Goal: Information Seeking & Learning: Check status

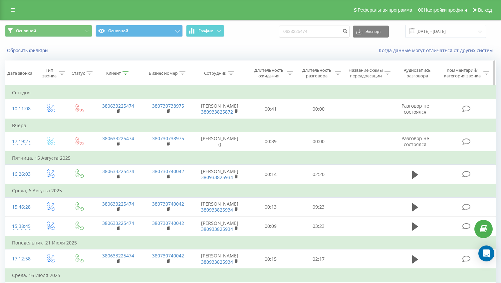
drag, startPoint x: 17, startPoint y: 10, endPoint x: 35, endPoint y: 72, distance: 64.9
click at [17, 10] on link at bounding box center [13, 9] width 12 height 9
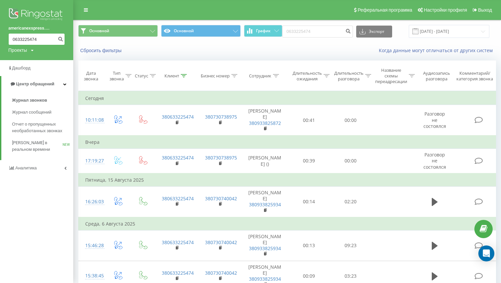
drag, startPoint x: 41, startPoint y: 39, endPoint x: 5, endPoint y: 40, distance: 35.6
click at [0, 37] on div "americanexspress.... 0633225474 Проекты [DOMAIN_NAME]" at bounding box center [36, 30] width 73 height 60
type input "0671691909"
click at [61, 39] on icon "submit" at bounding box center [61, 38] width 6 height 4
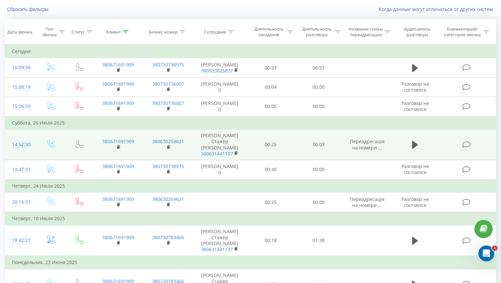
scroll to position [95, 0]
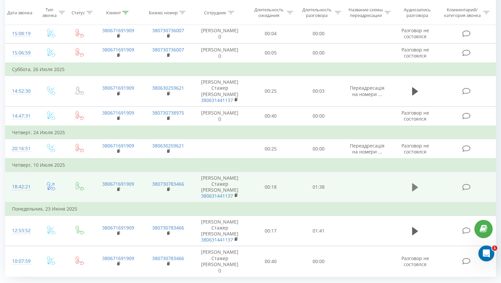
click at [414, 188] on icon at bounding box center [415, 188] width 6 height 8
